Goal: Information Seeking & Learning: Compare options

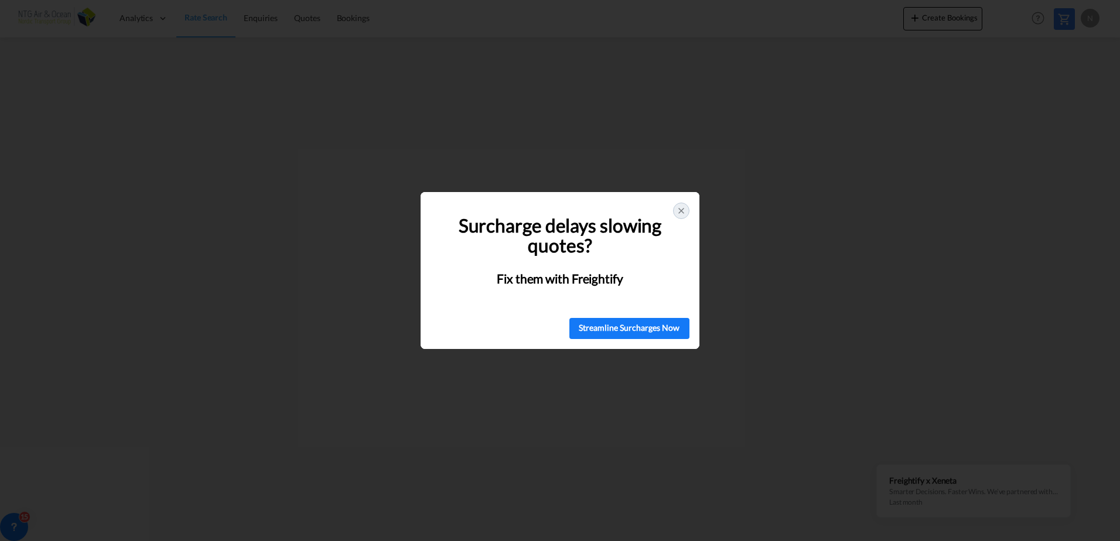
click at [679, 214] on icon at bounding box center [681, 210] width 9 height 9
